Goal: Consume media (video, audio): Consume media (video, audio)

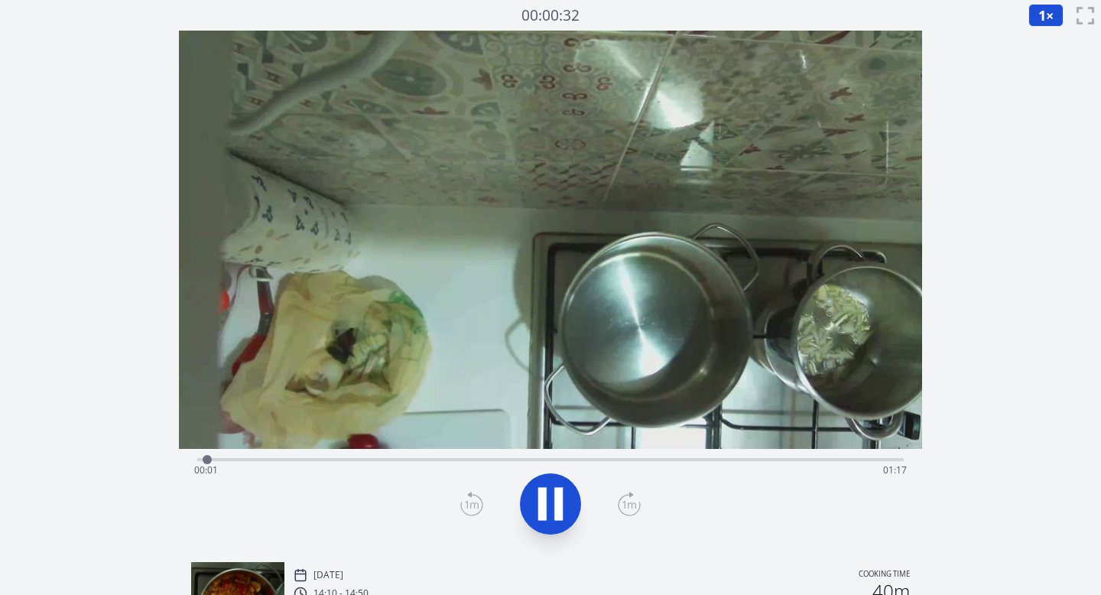
click at [562, 501] on icon at bounding box center [558, 504] width 8 height 33
click at [1046, 14] on button "1 ×" at bounding box center [1045, 15] width 35 height 23
click at [1044, 33] on li "0.25×" at bounding box center [1049, 36] width 43 height 24
drag, startPoint x: 209, startPoint y: 461, endPoint x: 199, endPoint y: 461, distance: 10.7
click at [199, 461] on div at bounding box center [198, 459] width 9 height 9
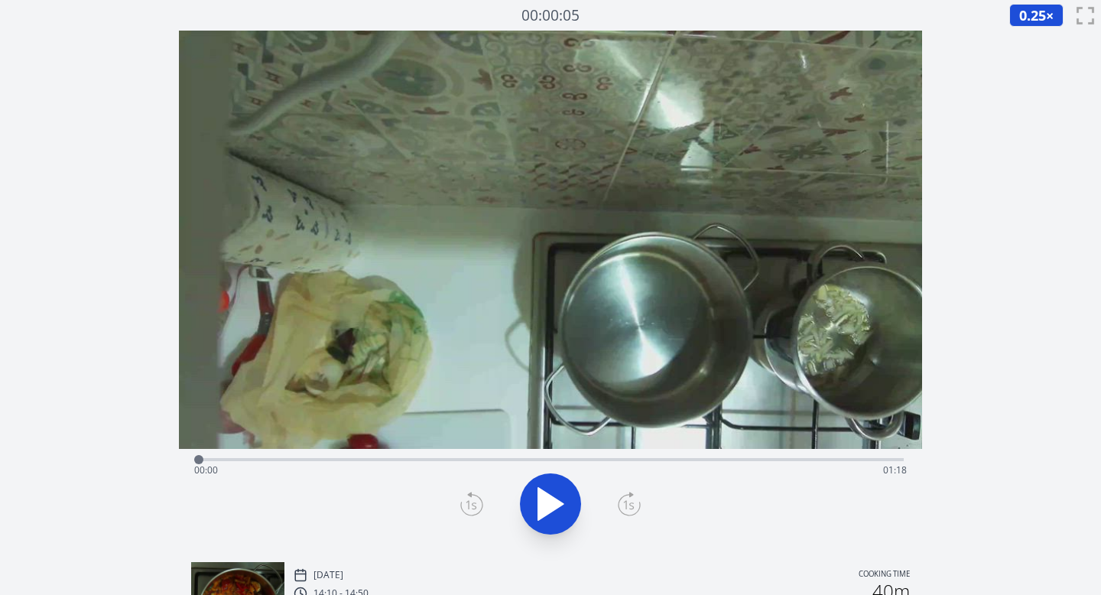
click at [550, 503] on icon at bounding box center [550, 504] width 25 height 32
click at [549, 504] on icon at bounding box center [550, 503] width 43 height 43
drag, startPoint x: 222, startPoint y: 459, endPoint x: 210, endPoint y: 458, distance: 12.3
click at [210, 458] on div at bounding box center [210, 459] width 9 height 9
click at [546, 498] on icon at bounding box center [550, 504] width 25 height 32
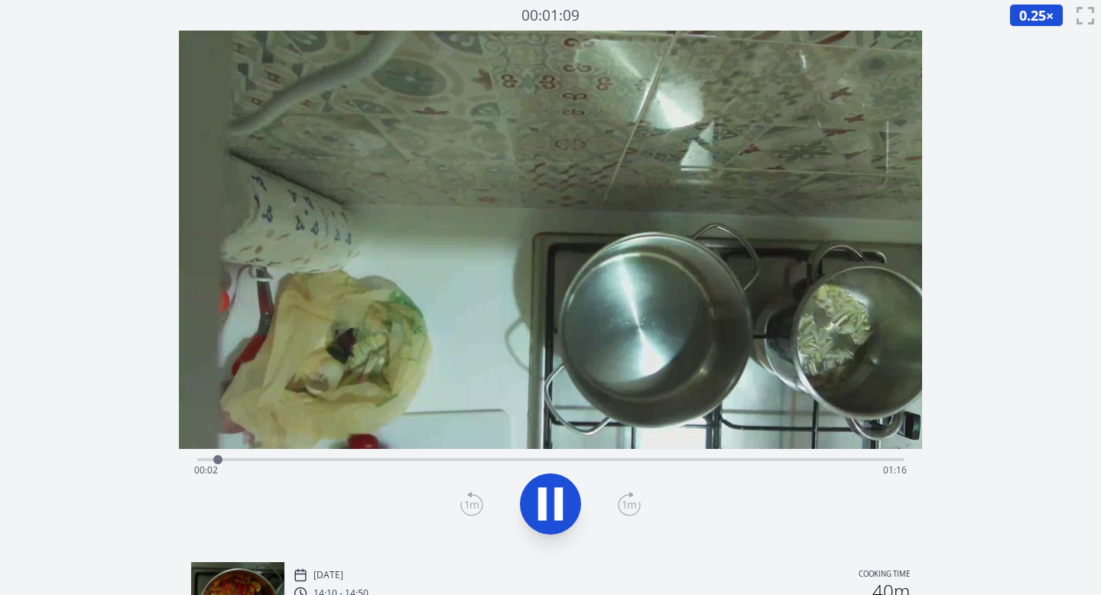
click at [621, 505] on icon at bounding box center [629, 503] width 23 height 24
click at [616, 504] on div at bounding box center [550, 503] width 725 height 73
click at [627, 502] on icon at bounding box center [629, 503] width 23 height 24
click at [1041, 5] on button "0.25 ×" at bounding box center [1036, 15] width 54 height 23
click at [1024, 89] on li "1×" at bounding box center [1030, 85] width 43 height 24
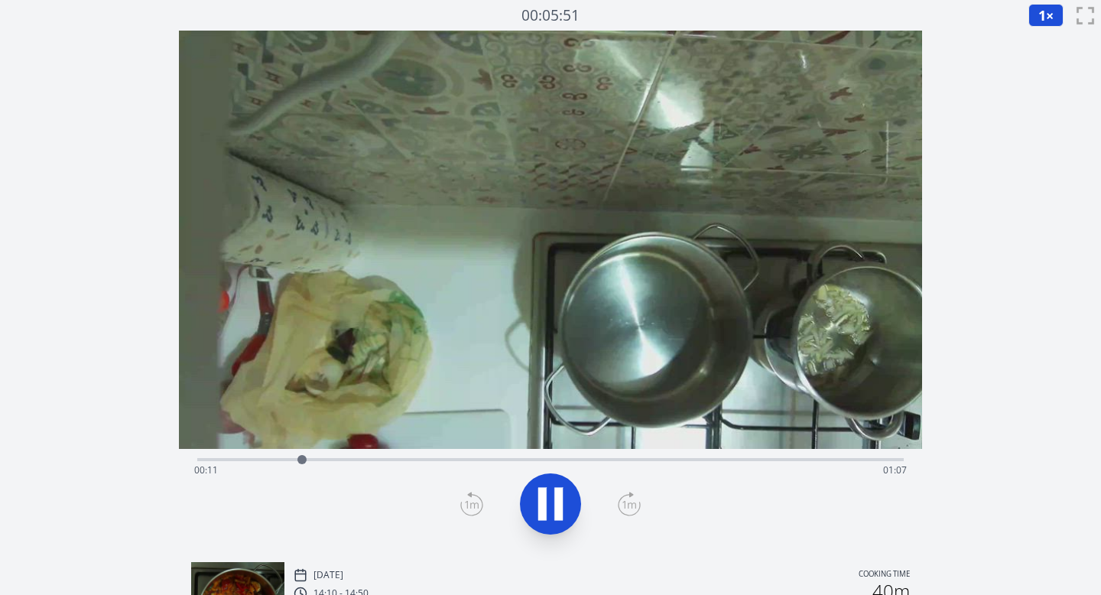
click at [1043, 21] on span "1" at bounding box center [1042, 15] width 8 height 18
click at [1042, 58] on li "0.5×" at bounding box center [1049, 61] width 43 height 24
click at [627, 501] on icon at bounding box center [629, 503] width 23 height 24
click at [627, 503] on icon at bounding box center [629, 503] width 23 height 24
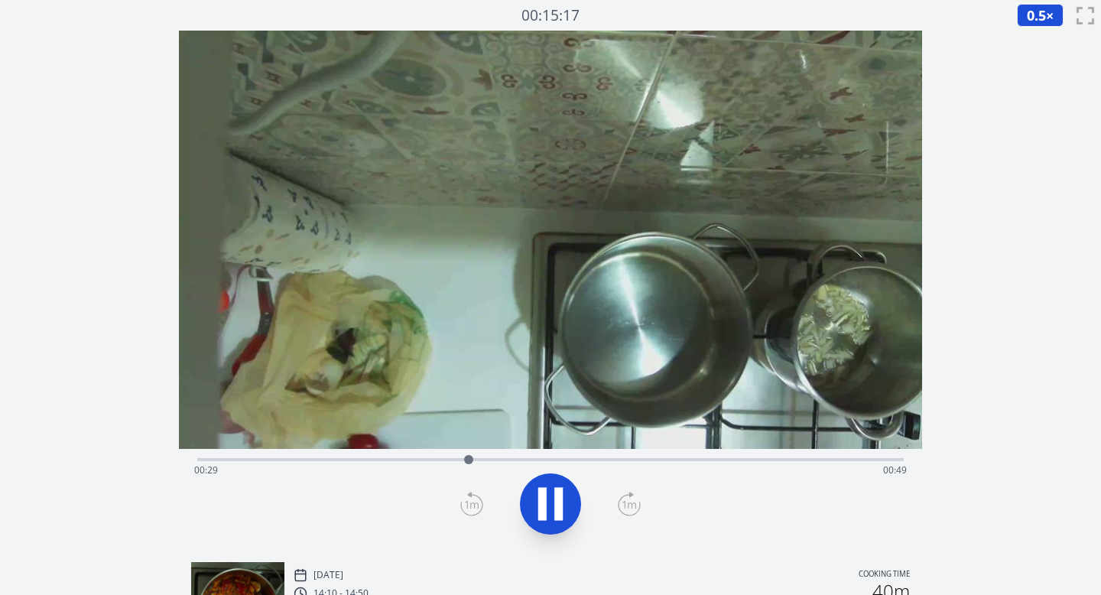
click at [627, 503] on icon at bounding box center [629, 503] width 23 height 24
click at [559, 503] on icon at bounding box center [558, 504] width 8 height 33
drag, startPoint x: 598, startPoint y: 459, endPoint x: 553, endPoint y: 458, distance: 45.9
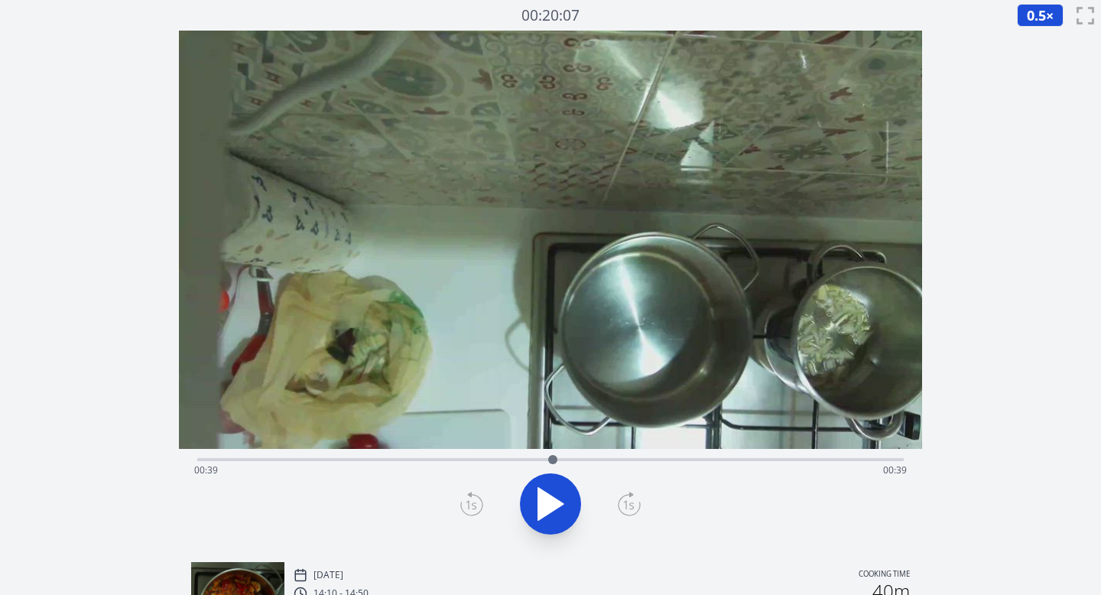
click at [553, 458] on div at bounding box center [552, 459] width 9 height 9
click at [553, 506] on icon at bounding box center [550, 504] width 25 height 32
click at [630, 503] on icon at bounding box center [629, 503] width 23 height 24
click at [543, 509] on icon at bounding box center [542, 504] width 8 height 33
click at [543, 509] on icon at bounding box center [550, 504] width 25 height 32
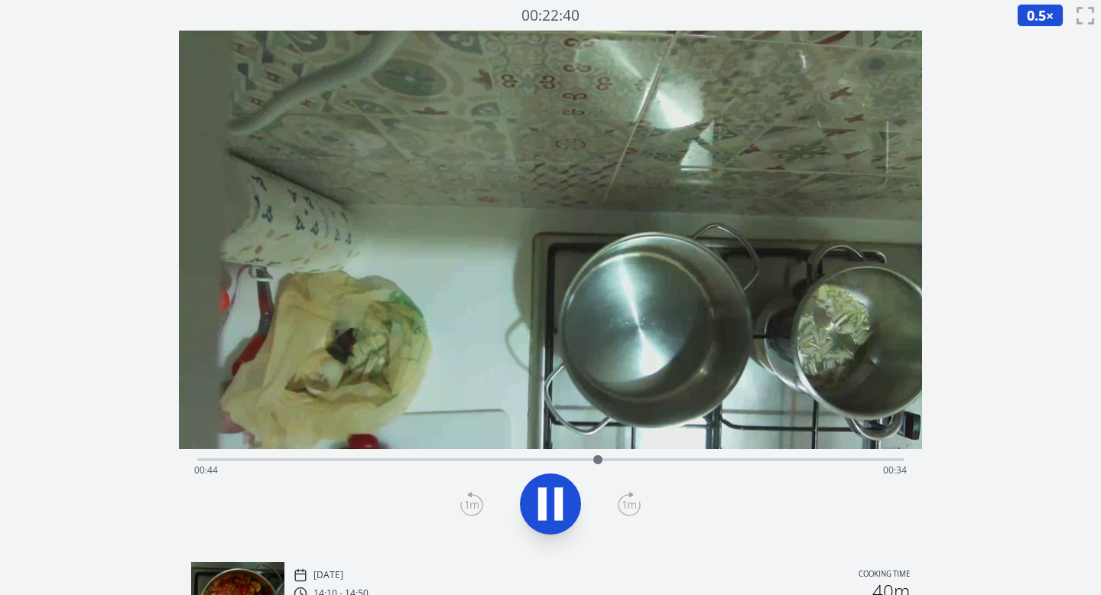
click at [543, 509] on icon at bounding box center [542, 504] width 8 height 33
click at [550, 504] on icon at bounding box center [550, 504] width 25 height 32
click at [550, 505] on icon at bounding box center [550, 503] width 43 height 43
click at [551, 510] on icon at bounding box center [550, 504] width 25 height 32
click at [553, 507] on icon at bounding box center [550, 503] width 43 height 43
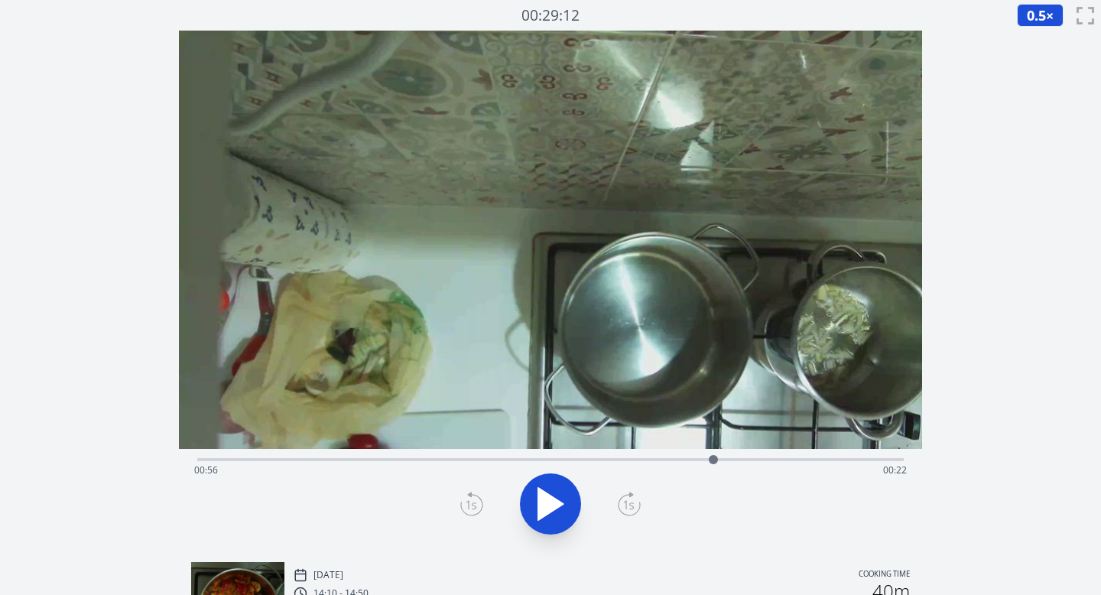
click at [551, 507] on icon at bounding box center [550, 504] width 25 height 32
click at [552, 496] on icon at bounding box center [550, 503] width 43 height 43
click at [558, 504] on icon at bounding box center [550, 504] width 25 height 32
click at [547, 500] on icon at bounding box center [550, 503] width 43 height 43
drag, startPoint x: 871, startPoint y: 463, endPoint x: 836, endPoint y: 461, distance: 35.2
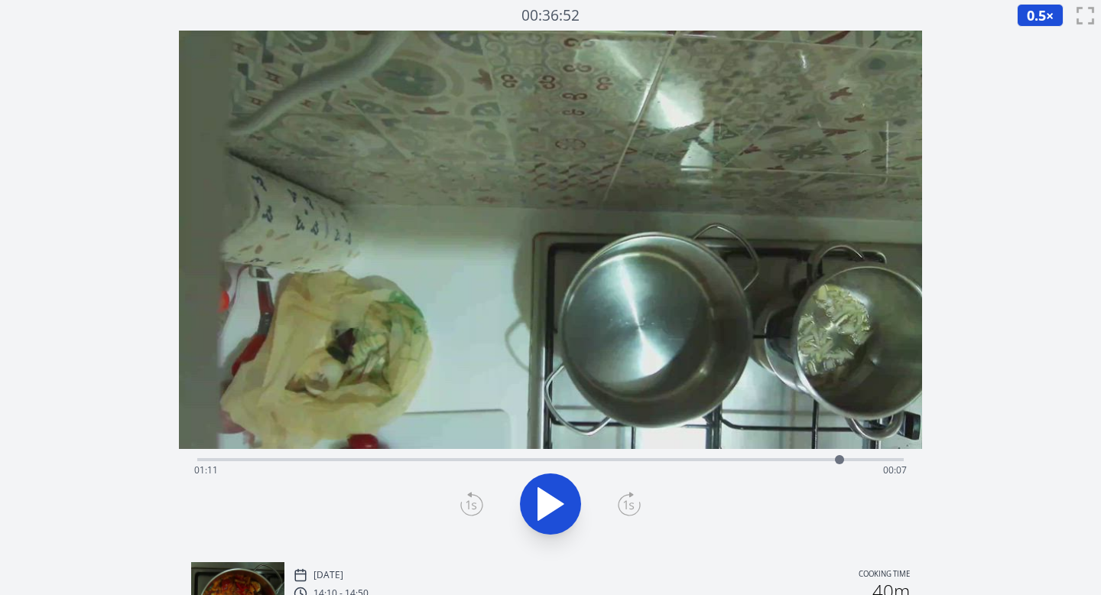
click at [836, 461] on div at bounding box center [839, 459] width 9 height 9
click at [836, 461] on div at bounding box center [836, 459] width 9 height 9
drag, startPoint x: 836, startPoint y: 461, endPoint x: 803, endPoint y: 461, distance: 32.9
click at [813, 461] on div at bounding box center [817, 459] width 9 height 9
click at [548, 501] on icon at bounding box center [550, 503] width 43 height 43
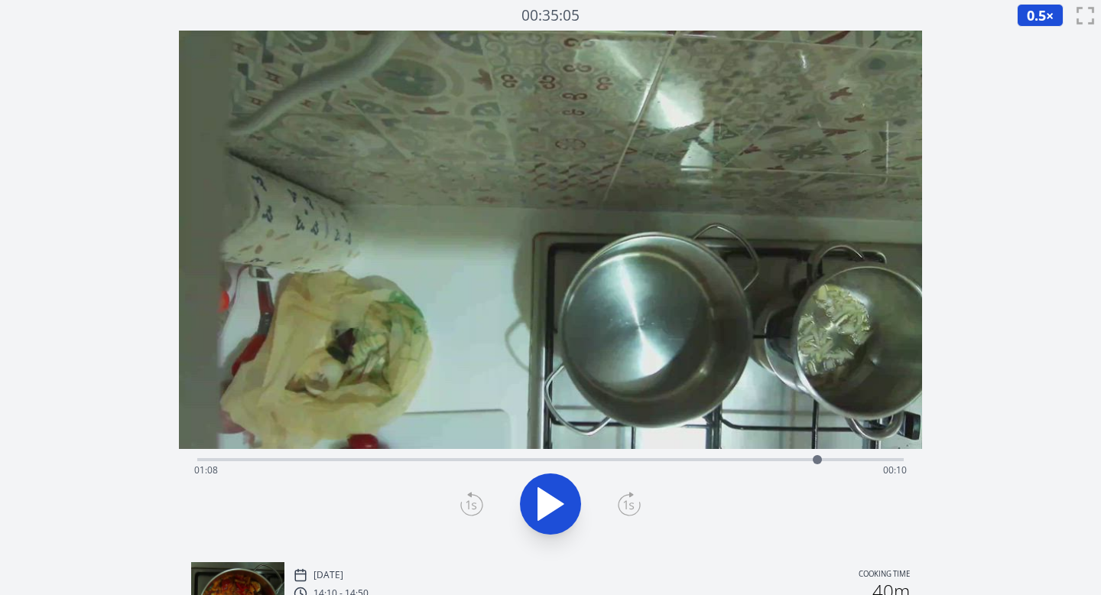
click at [462, 456] on div "Time elapsed: 01:08 Time remaining: 00:10" at bounding box center [550, 458] width 707 height 18
click at [355, 465] on div "Time elapsed: 00:31 Time remaining: 00:47" at bounding box center [550, 470] width 713 height 24
click at [230, 458] on div "Time elapsed: 00:18 Time remaining: 01:00" at bounding box center [550, 470] width 713 height 24
click at [211, 457] on div "Time elapsed: 00:04 Time remaining: 01:14" at bounding box center [550, 458] width 707 height 18
click at [205, 459] on div at bounding box center [214, 459] width 23 height 23
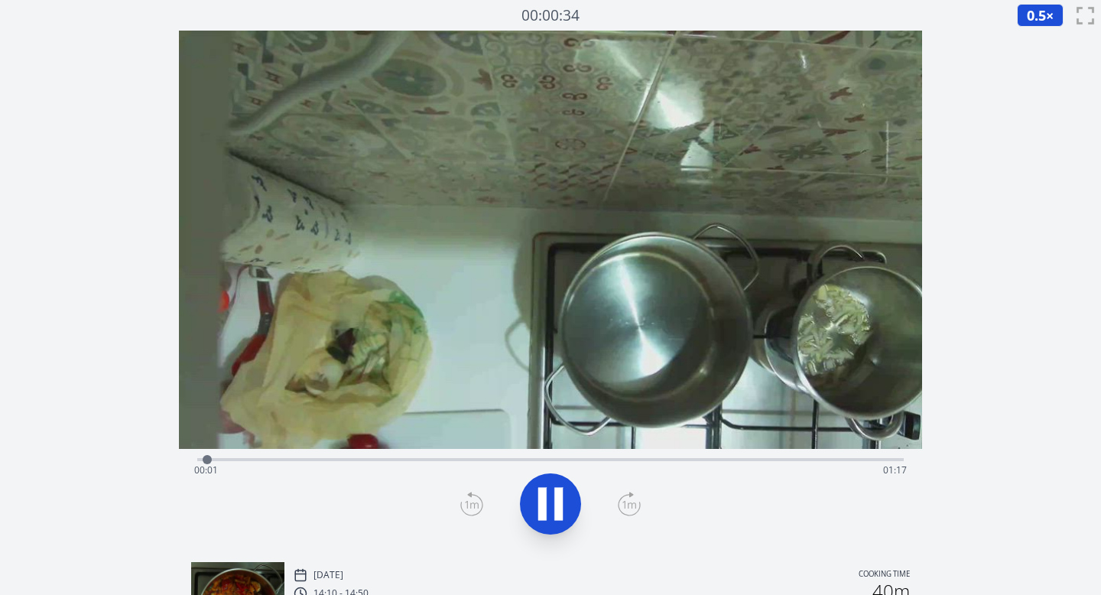
click at [194, 457] on div "Time elapsed: 00:01 Time remaining: 01:17" at bounding box center [551, 499] width 744 height 101
click at [472, 499] on icon at bounding box center [471, 503] width 23 height 24
click at [539, 503] on icon at bounding box center [542, 504] width 8 height 33
click at [1033, 18] on span "0.5" at bounding box center [1035, 15] width 19 height 18
click at [1033, 34] on li "0.25×" at bounding box center [1037, 36] width 43 height 24
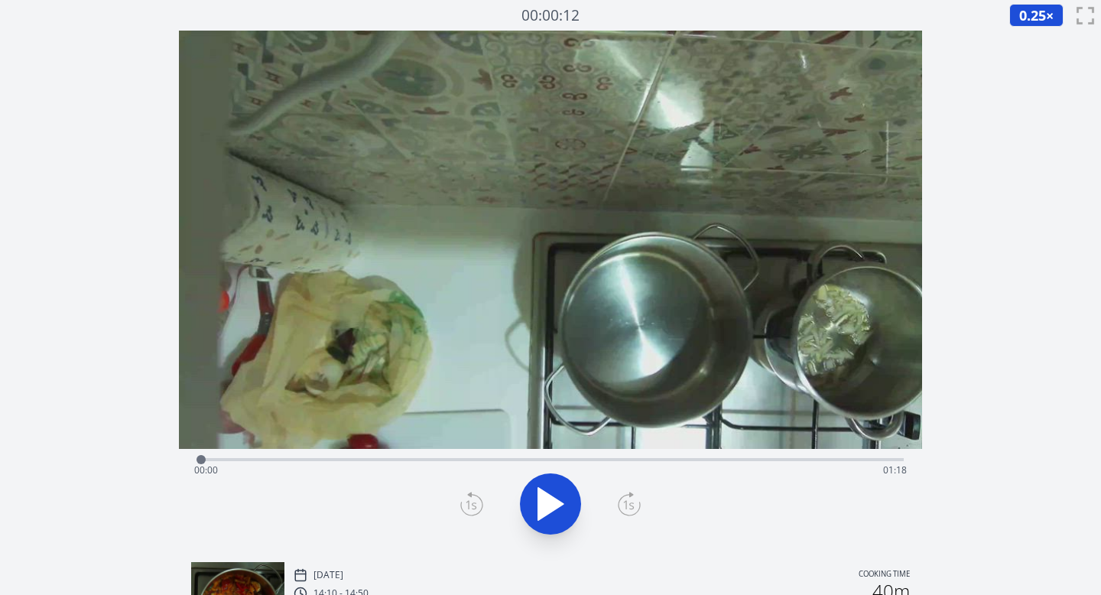
click at [550, 497] on icon at bounding box center [550, 504] width 25 height 32
click at [281, 462] on div "Time elapsed: 00:03 Time remaining: 01:15" at bounding box center [550, 470] width 713 height 24
click at [312, 462] on div "Time elapsed: 00:09 Time remaining: 01:09" at bounding box center [550, 470] width 713 height 24
click at [553, 506] on icon at bounding box center [550, 503] width 43 height 43
click at [196, 458] on div "Time elapsed: 00:13 Time remaining: 01:05" at bounding box center [550, 470] width 713 height 24
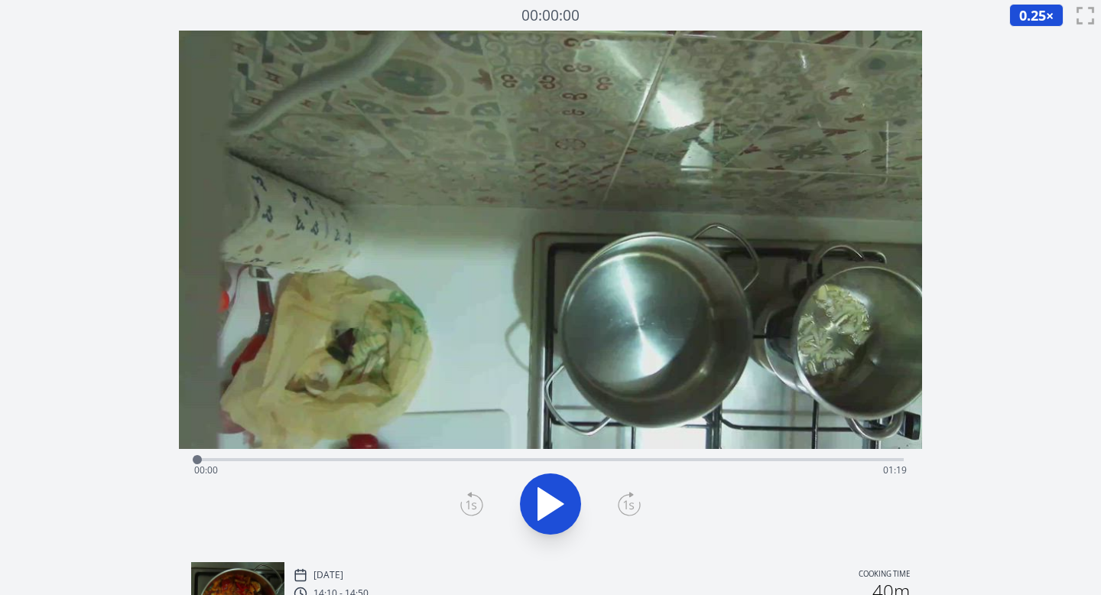
click at [201, 458] on div at bounding box center [197, 459] width 9 height 9
click at [561, 501] on icon at bounding box center [550, 503] width 43 height 43
click at [561, 501] on icon at bounding box center [558, 504] width 8 height 33
click at [473, 504] on icon at bounding box center [471, 503] width 23 height 24
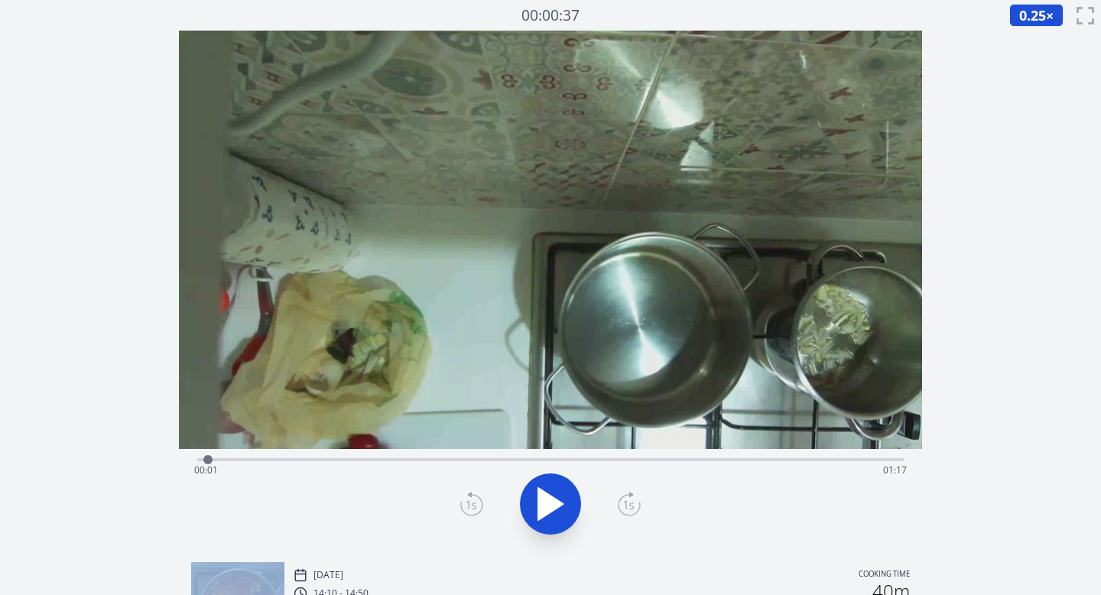
click at [473, 504] on icon at bounding box center [471, 503] width 23 height 24
click at [550, 505] on icon at bounding box center [550, 504] width 25 height 32
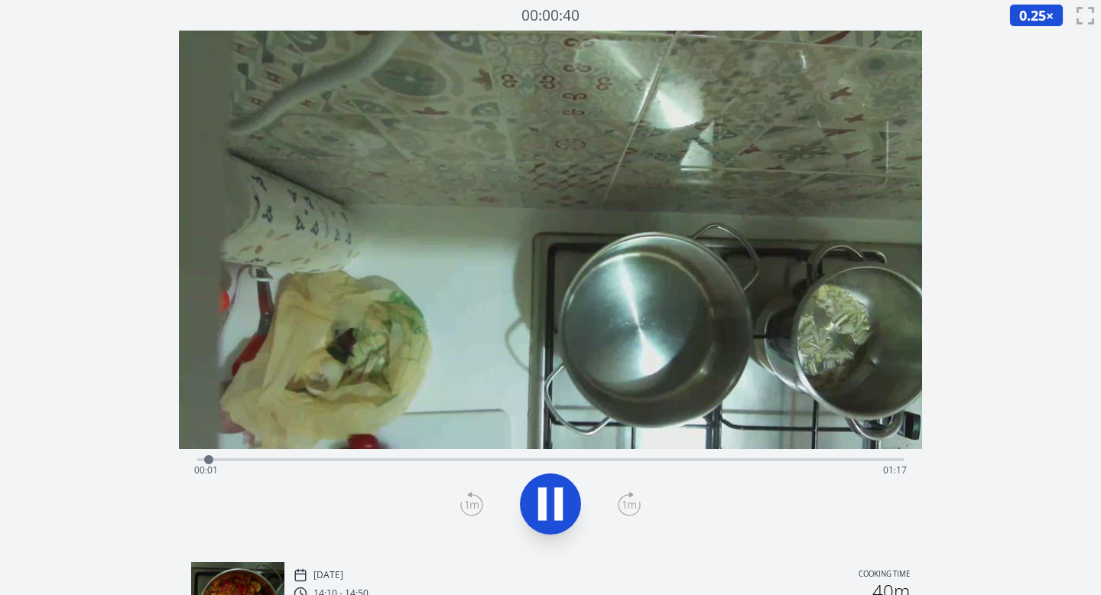
click at [271, 462] on div "Time elapsed: 00:01 Time remaining: 01:17" at bounding box center [550, 470] width 713 height 24
click at [308, 462] on div "Time elapsed: 00:08 Time remaining: 01:10" at bounding box center [550, 470] width 713 height 24
click at [368, 462] on div "Time elapsed: 00:12 Time remaining: 01:06" at bounding box center [550, 470] width 713 height 24
click at [403, 460] on div "Time elapsed: 00:19 Time remaining: 00:59" at bounding box center [550, 470] width 713 height 24
click at [462, 455] on div "Time elapsed: 00:23 Time remaining: 00:55" at bounding box center [550, 458] width 707 height 18
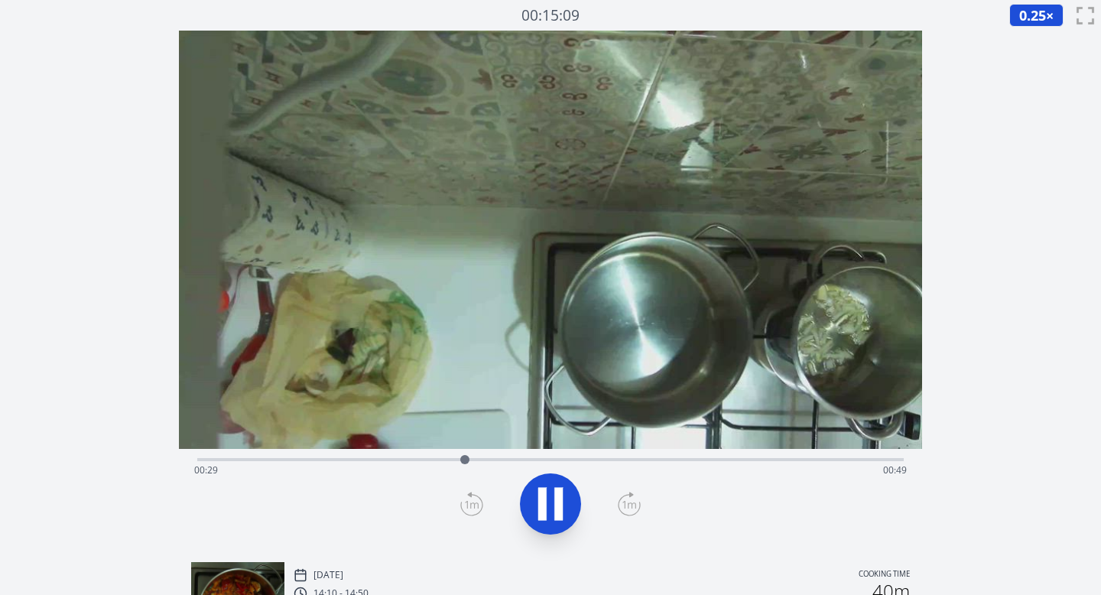
click at [501, 459] on div "Time elapsed: 00:29 Time remaining: 00:49" at bounding box center [550, 470] width 713 height 24
click at [534, 459] on div "Time elapsed: 00:34 Time remaining: 00:44" at bounding box center [550, 470] width 713 height 24
click at [625, 502] on icon at bounding box center [629, 503] width 23 height 24
click at [625, 499] on icon at bounding box center [629, 503] width 23 height 24
click at [467, 503] on icon at bounding box center [472, 505] width 14 height 8
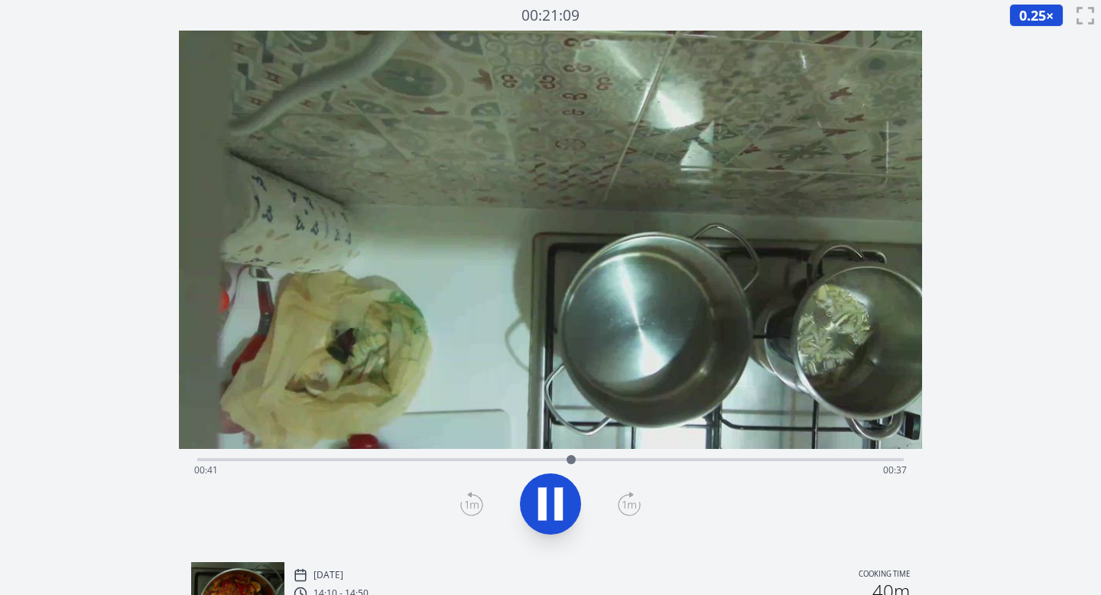
click at [463, 501] on icon at bounding box center [471, 503] width 23 height 24
click at [538, 500] on icon at bounding box center [542, 504] width 8 height 33
click at [538, 500] on icon at bounding box center [550, 504] width 25 height 32
click at [538, 500] on icon at bounding box center [542, 504] width 8 height 33
click at [468, 507] on icon at bounding box center [471, 505] width 11 height 9
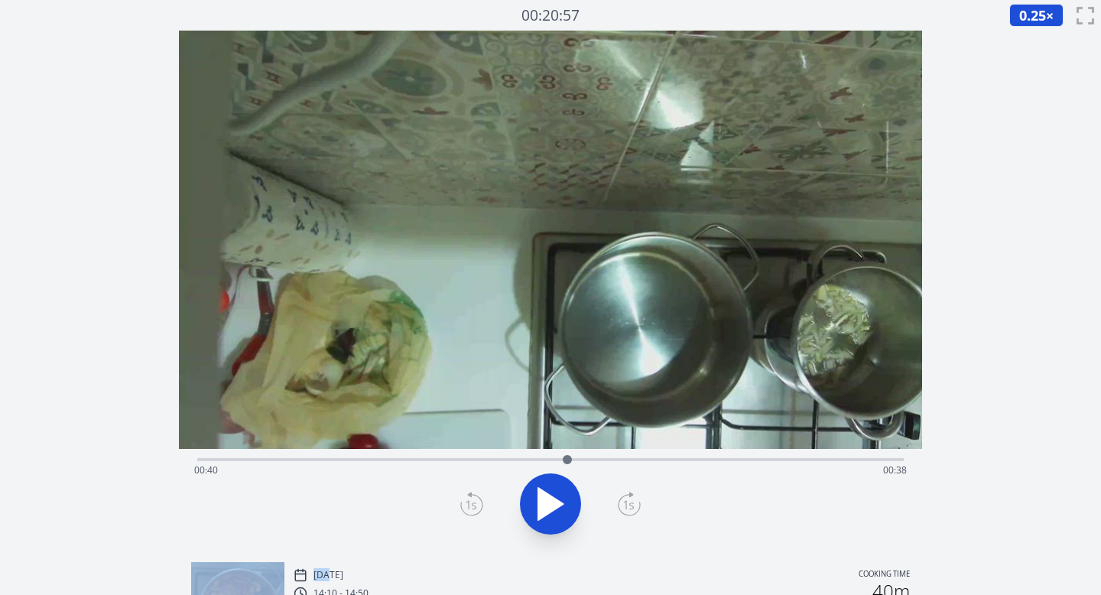
click at [468, 507] on icon at bounding box center [471, 505] width 11 height 9
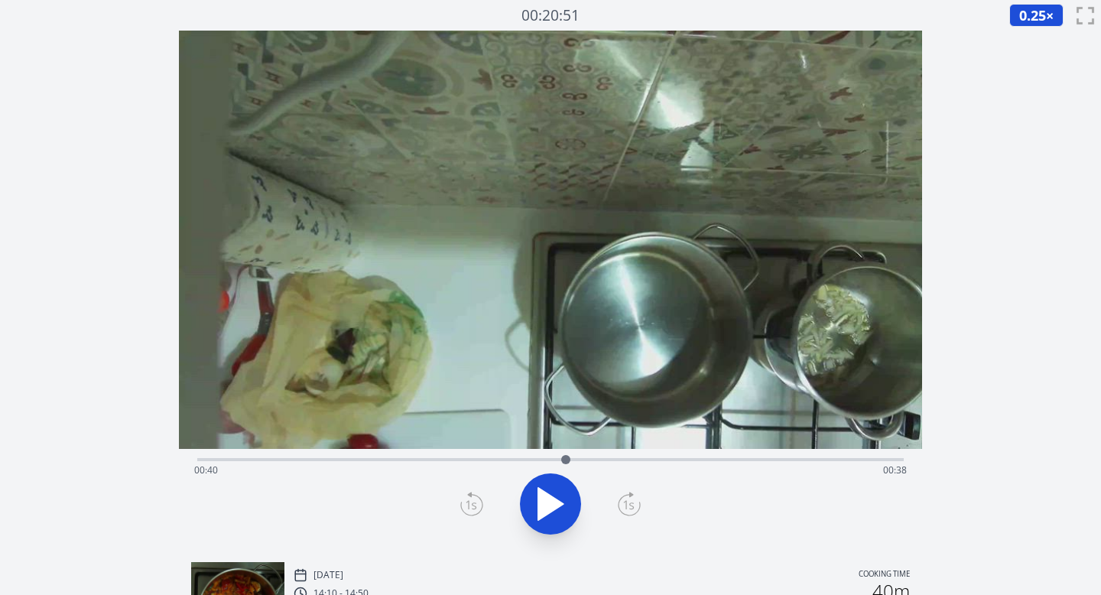
click at [470, 506] on icon at bounding box center [471, 503] width 23 height 24
click at [552, 499] on icon at bounding box center [550, 504] width 25 height 32
click at [552, 499] on icon at bounding box center [550, 503] width 43 height 43
click at [552, 499] on icon at bounding box center [550, 504] width 25 height 32
click at [631, 506] on icon at bounding box center [629, 505] width 14 height 8
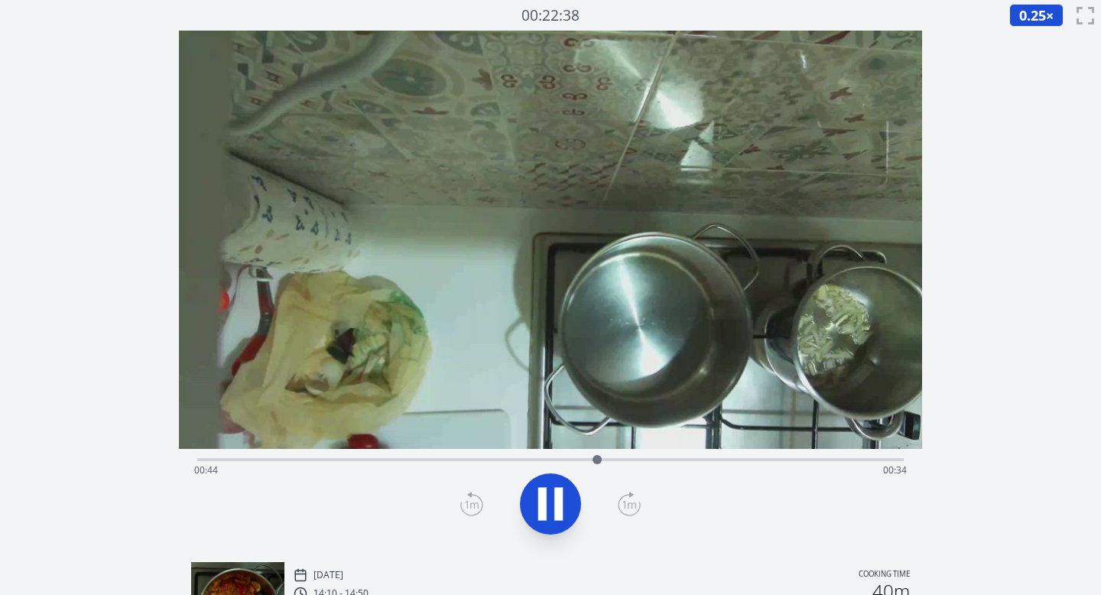
click at [544, 507] on icon at bounding box center [542, 504] width 8 height 33
click at [474, 501] on icon at bounding box center [471, 503] width 23 height 24
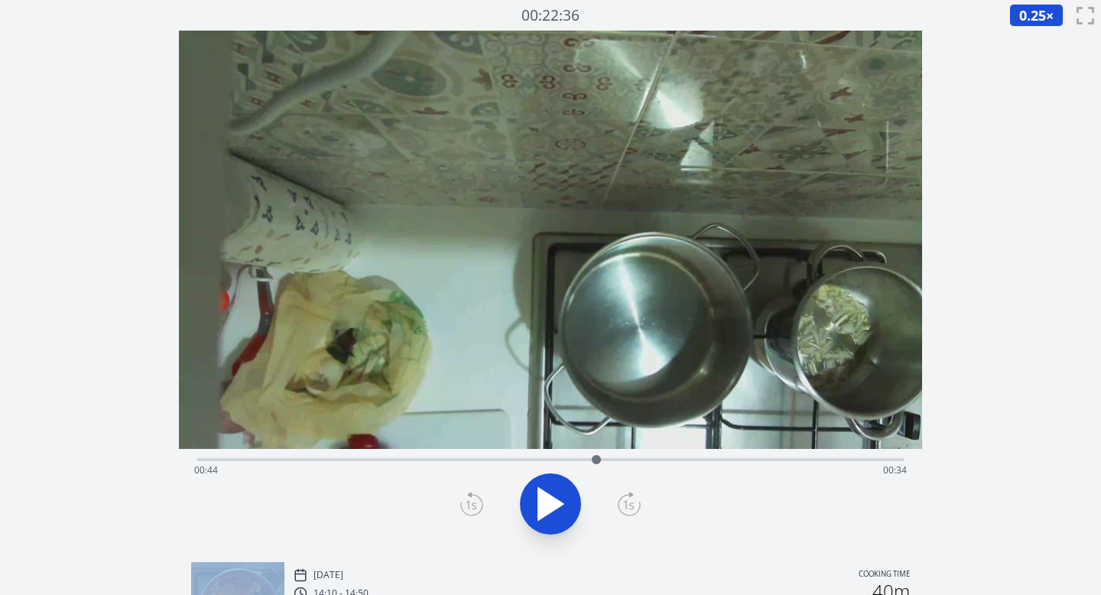
click at [474, 501] on icon at bounding box center [471, 503] width 23 height 24
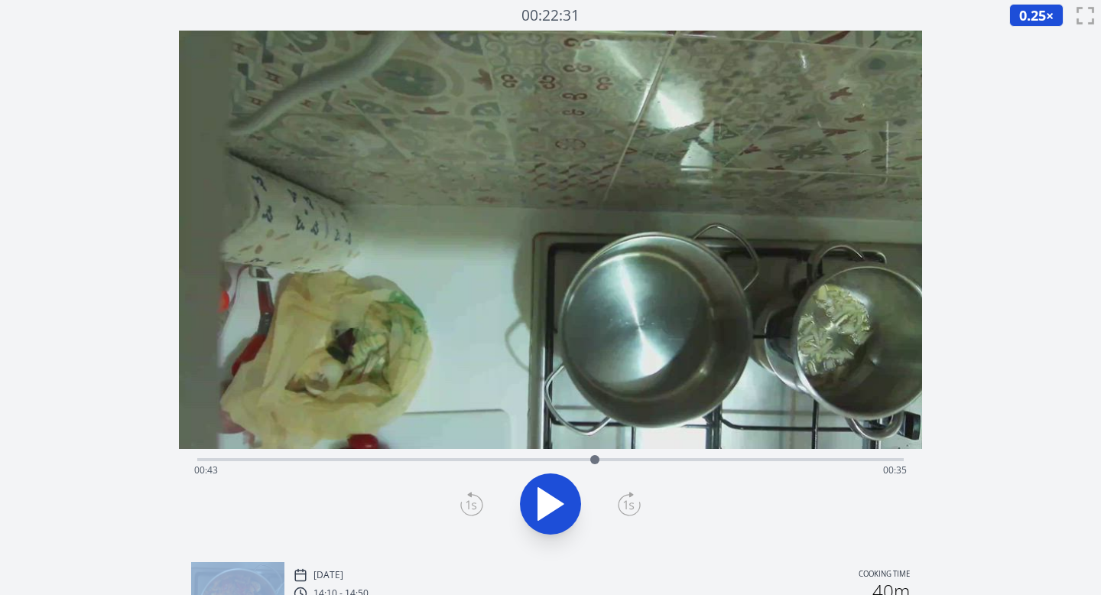
click at [474, 501] on icon at bounding box center [471, 503] width 23 height 24
click at [474, 504] on icon at bounding box center [471, 503] width 23 height 24
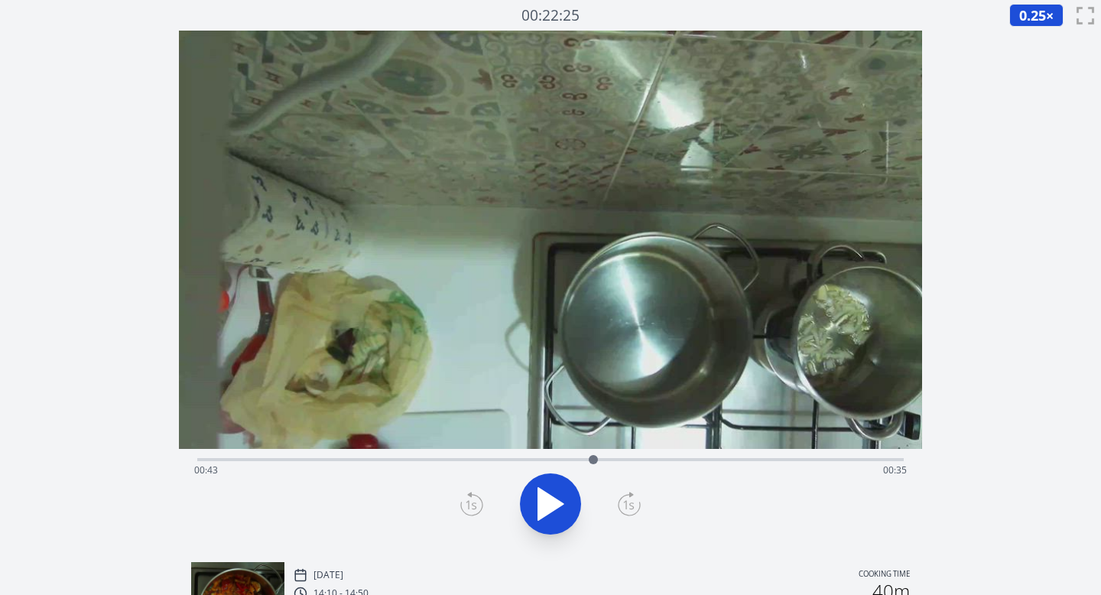
click at [474, 504] on icon at bounding box center [471, 503] width 23 height 24
click at [547, 503] on icon at bounding box center [550, 504] width 25 height 32
click at [547, 503] on icon at bounding box center [550, 503] width 43 height 43
drag, startPoint x: 598, startPoint y: 459, endPoint x: 652, endPoint y: 462, distance: 53.5
click at [652, 462] on div at bounding box center [651, 459] width 9 height 9
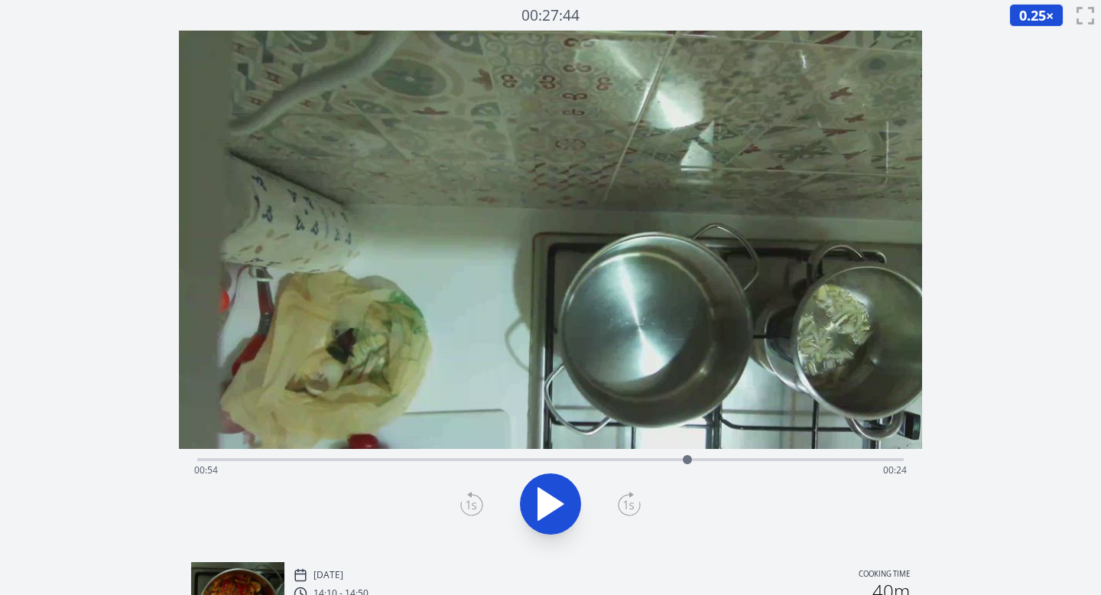
drag, startPoint x: 652, startPoint y: 462, endPoint x: 687, endPoint y: 459, distance: 35.3
click at [687, 459] on div at bounding box center [686, 459] width 9 height 9
drag, startPoint x: 692, startPoint y: 456, endPoint x: 782, endPoint y: 444, distance: 90.3
click at [782, 444] on div "Time elapsed: 01:04 Time remaining: 00:14" at bounding box center [551, 290] width 744 height 519
